Goal: Download file/media

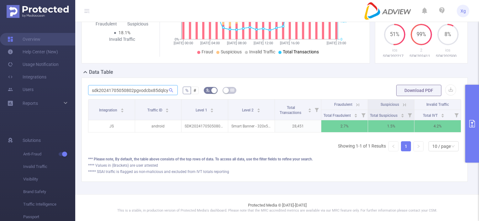
scroll to position [0, 1]
click at [170, 86] on span "sdk20241705050802pgvodcbx85dqlcy" at bounding box center [133, 90] width 90 height 10
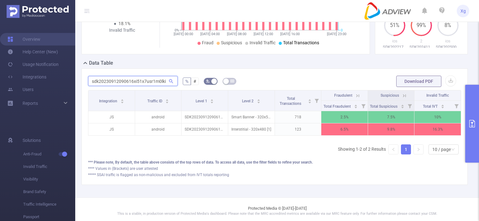
scroll to position [137, 0]
drag, startPoint x: 90, startPoint y: 86, endPoint x: 185, endPoint y: 87, distance: 94.7
click at [185, 87] on form "sdk20230912090616xi51x7usr1m0lki % # Download PDF" at bounding box center [274, 81] width 373 height 13
paste input "111011107540wtna0y90rqw575"
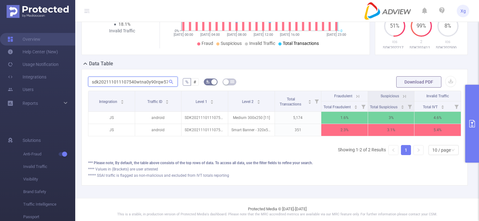
scroll to position [0, 3]
drag, startPoint x: 89, startPoint y: 87, endPoint x: 173, endPoint y: 87, distance: 83.7
click at [173, 87] on input "sdk202111011107540wtna0y90rqw575" at bounding box center [133, 81] width 90 height 10
paste input "21725050537c1cia5q58o3djii"
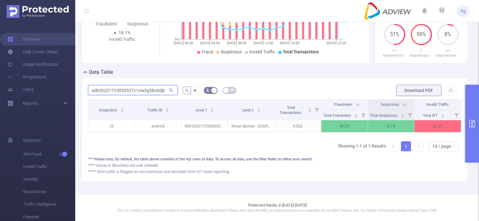
scroll to position [137, 0]
drag, startPoint x: 90, startPoint y: 84, endPoint x: 174, endPoint y: 85, distance: 84.0
click at [174, 85] on input "sdk20221725050537c1cia5q58o3djii" at bounding box center [133, 90] width 90 height 10
paste input "11104110656ia1o607rrcug1nm"
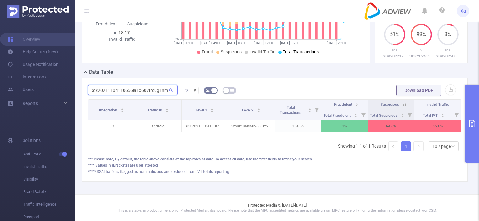
drag, startPoint x: 92, startPoint y: 86, endPoint x: 189, endPoint y: 88, distance: 97.5
click at [189, 88] on form "sdk20211104110656ia1o607rrcug1nm % # Download PDF" at bounding box center [274, 90] width 373 height 13
paste input "31121110718dsmmomccm1g32cw"
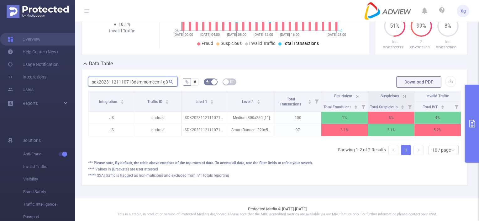
scroll to position [0, 9]
drag, startPoint x: 91, startPoint y: 87, endPoint x: 211, endPoint y: 89, distance: 120.7
click at [211, 88] on form "sdk20231121110718dsmmomccm1g32cw % # Download PDF" at bounding box center [274, 82] width 373 height 13
paste input "2131101085363hr5xux75v7ynf"
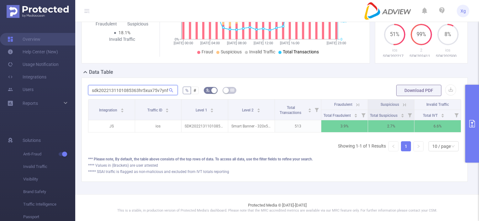
scroll to position [0, 0]
drag, startPoint x: 90, startPoint y: 85, endPoint x: 208, endPoint y: 91, distance: 118.3
click at [208, 91] on form "sdk2022131101085363hr5xux75v7ynf % # Download PDF" at bounding box center [274, 90] width 373 height 13
paste input "31605040524cp5m7pbua5vv676"
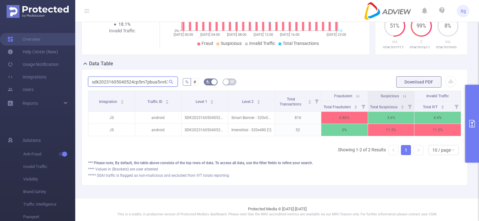
scroll to position [0, 4]
drag, startPoint x: 89, startPoint y: 87, endPoint x: 214, endPoint y: 92, distance: 125.1
click at [214, 88] on form "sdk20231605040524cp5m7pbua5vv676 % # Download PDF" at bounding box center [274, 82] width 373 height 13
paste input "4001512054032tz2fk2peadt3c"
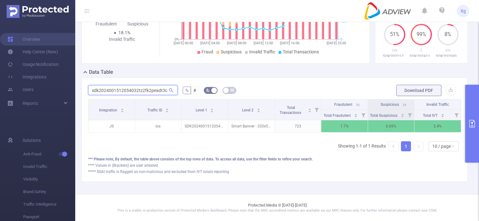
type input "sdk2024001512054032tz2fk2peadt3c"
drag, startPoint x: 90, startPoint y: 84, endPoint x: 218, endPoint y: 94, distance: 128.0
click at [218, 94] on div "sdk2024001512054032tz2fk2peadt3c % # Download PDF Integration Traffic ID Level …" at bounding box center [274, 129] width 373 height 90
paste input "text"
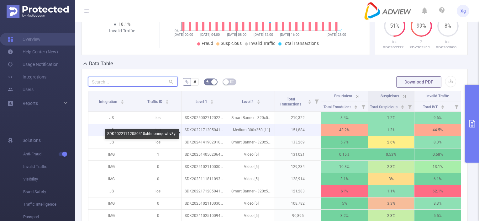
paste input "text"
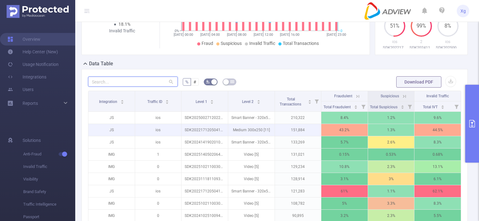
paste input "sdk202318060604276hat31x6yvavnju"
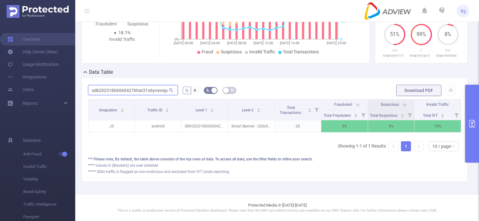
drag, startPoint x: 89, startPoint y: 86, endPoint x: 242, endPoint y: 91, distance: 153.0
click at [242, 91] on form "sdk202318060604276hat31x6yvavnju % # Download PDF" at bounding box center [274, 90] width 373 height 13
paste input "190112011224fujwmmqwf10hy1e"
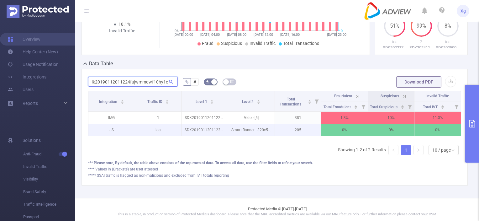
scroll to position [0, 0]
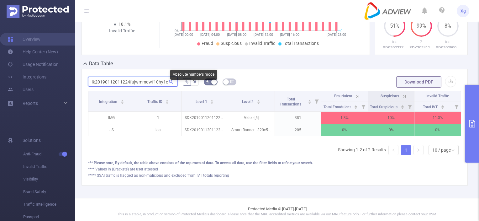
drag, startPoint x: 90, startPoint y: 85, endPoint x: 194, endPoint y: 89, distance: 104.1
click at [194, 88] on form "sdk20190112011224fujwmmqwf10hy1e % # Download PDF" at bounding box center [274, 82] width 373 height 13
paste input "231421021122mb1bulckcmhc3wj"
drag, startPoint x: 90, startPoint y: 88, endPoint x: 210, endPoint y: 93, distance: 119.8
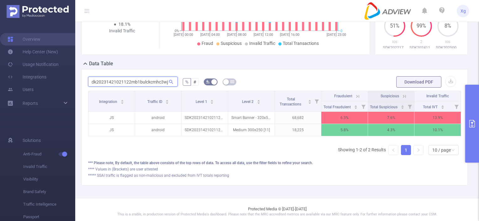
click at [210, 88] on form "sdk20231421021122mb1bulckcmhc3wj % # Download PDF" at bounding box center [274, 82] width 373 height 13
paste input "191704051127l2srxnf1rypym9h"
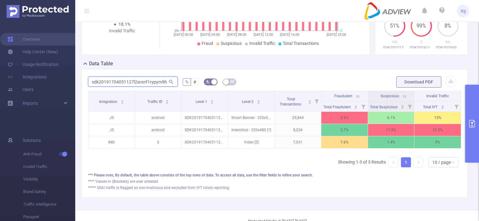
scroll to position [137, 0]
drag, startPoint x: 90, startPoint y: 85, endPoint x: 238, endPoint y: 89, distance: 147.7
click at [238, 88] on form "sdk20191704051127l2srxnf1rypym9h % # Download PDF" at bounding box center [274, 82] width 373 height 13
paste input "241125111103kq9ovesahl71zct"
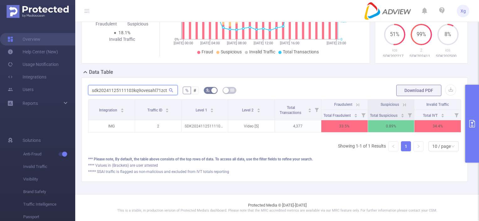
drag, startPoint x: 91, startPoint y: 87, endPoint x: 206, endPoint y: 94, distance: 115.5
click at [206, 94] on div "sdk20241125111103kq9ovesahl71zct % # Download PDF Integration Traffic ID Level …" at bounding box center [274, 129] width 373 height 90
paste input "015160310247rkm5orehlwvhh9"
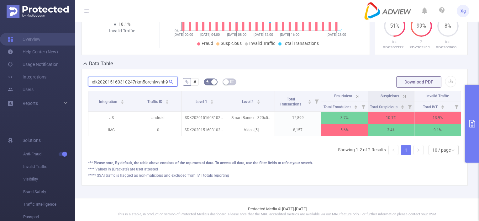
scroll to position [0, 0]
drag, startPoint x: 90, startPoint y: 87, endPoint x: 235, endPoint y: 91, distance: 144.5
click at [235, 88] on form "sdk202015160310247rkm5orehlwvhh9 % # Download PDF" at bounding box center [274, 82] width 373 height 13
paste input "[URL][DOMAIN_NAME]"
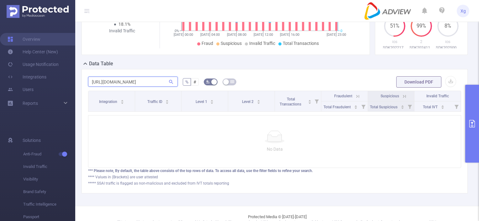
scroll to position [0, 15]
type input "[URL][DOMAIN_NAME]"
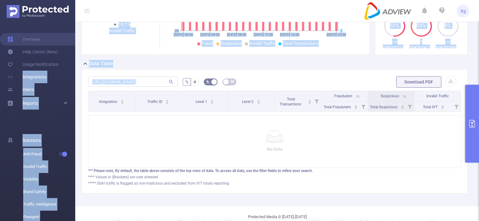
copy section "Loremipsumdo Sitam Consect Adipiscin Elit-Seddo Eiusmod Tempori Utlaboreet Dolo…"
drag, startPoint x: 167, startPoint y: 86, endPoint x: -62, endPoint y: 78, distance: 228.6
click at [0, 78] on html "Xg Overview Help Center (New) Usage Notification Integrations Users Reports Sol…" at bounding box center [239, 110] width 479 height 221
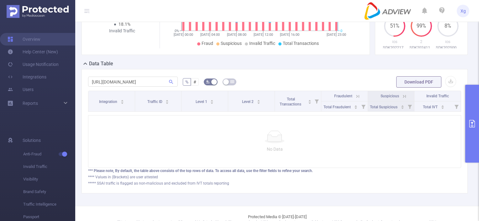
click at [311, 139] on div "No Data" at bounding box center [274, 141] width 373 height 53
drag, startPoint x: 89, startPoint y: 85, endPoint x: 309, endPoint y: 97, distance: 220.3
click at [309, 97] on div "[URL][DOMAIN_NAME] % # Download PDF Integration Traffic ID Level 1 Level 2 Tota…" at bounding box center [274, 131] width 373 height 110
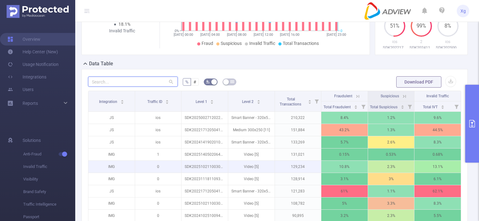
scroll to position [0, 0]
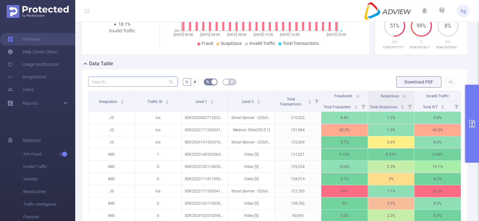
drag, startPoint x: 124, startPoint y: 92, endPoint x: 124, endPoint y: 89, distance: 3.1
click at [124, 88] on div at bounding box center [133, 82] width 90 height 13
click at [124, 87] on input "text" at bounding box center [133, 81] width 90 height 10
paste input "sdk20230912090616xi51x7usr1m0lki"
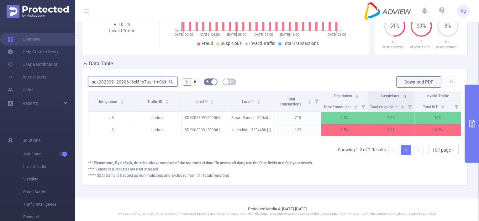
type input "sdk20230912090616xi51x7usr1m0lki"
click at [471, 102] on button "primary" at bounding box center [472, 124] width 14 height 78
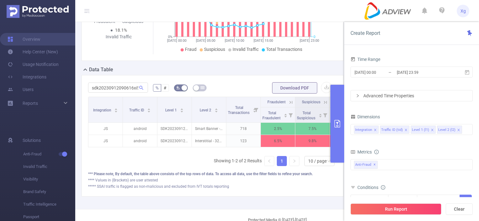
click at [253, 71] on div "Data Table" at bounding box center [214, 70] width 267 height 9
drag, startPoint x: 91, startPoint y: 87, endPoint x: 148, endPoint y: 87, distance: 57.0
click at [148, 87] on form "sdk20230912090616xi51x7usr1m0lki % # Download PDF" at bounding box center [212, 87] width 249 height 13
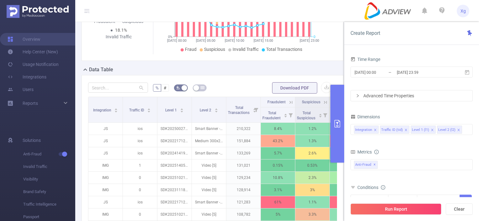
click at [214, 71] on div "Data Table" at bounding box center [214, 70] width 267 height 9
click at [337, 107] on button "primary" at bounding box center [337, 124] width 14 height 78
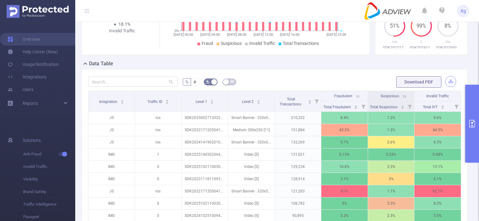
click at [445, 87] on button "button" at bounding box center [450, 81] width 11 height 11
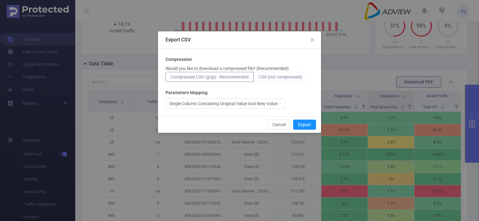
click at [281, 76] on span "CSV (not compressed)" at bounding box center [281, 76] width 44 height 5
click at [259, 78] on input "CSV (not compressed)" at bounding box center [259, 78] width 0 height 0
click at [306, 123] on button "Export" at bounding box center [304, 124] width 23 height 10
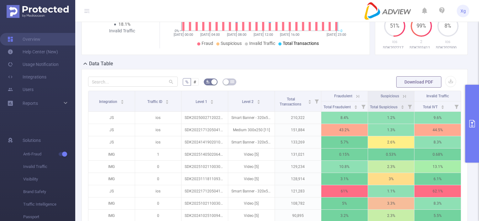
click at [467, 96] on button "primary" at bounding box center [472, 124] width 14 height 78
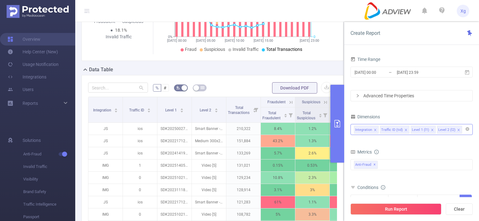
click at [457, 128] on icon "icon: close" at bounding box center [458, 129] width 2 height 2
click at [419, 209] on button "Run Report" at bounding box center [395, 208] width 91 height 11
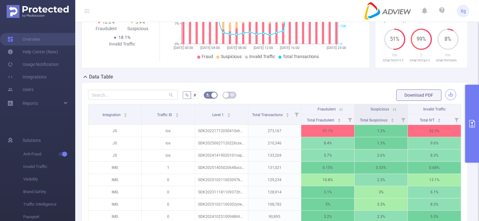
click at [448, 100] on button "button" at bounding box center [450, 94] width 11 height 11
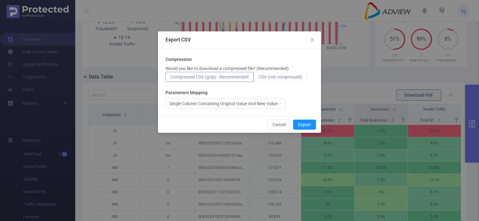
click at [276, 75] on span "CSV (not compressed)" at bounding box center [281, 76] width 44 height 5
click at [259, 78] on input "CSV (not compressed)" at bounding box center [259, 78] width 0 height 0
click at [306, 125] on button "Export" at bounding box center [304, 124] width 23 height 10
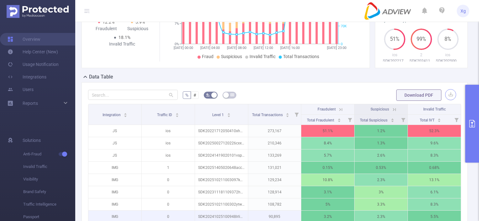
scroll to position [123, 0]
